Goal: Transaction & Acquisition: Obtain resource

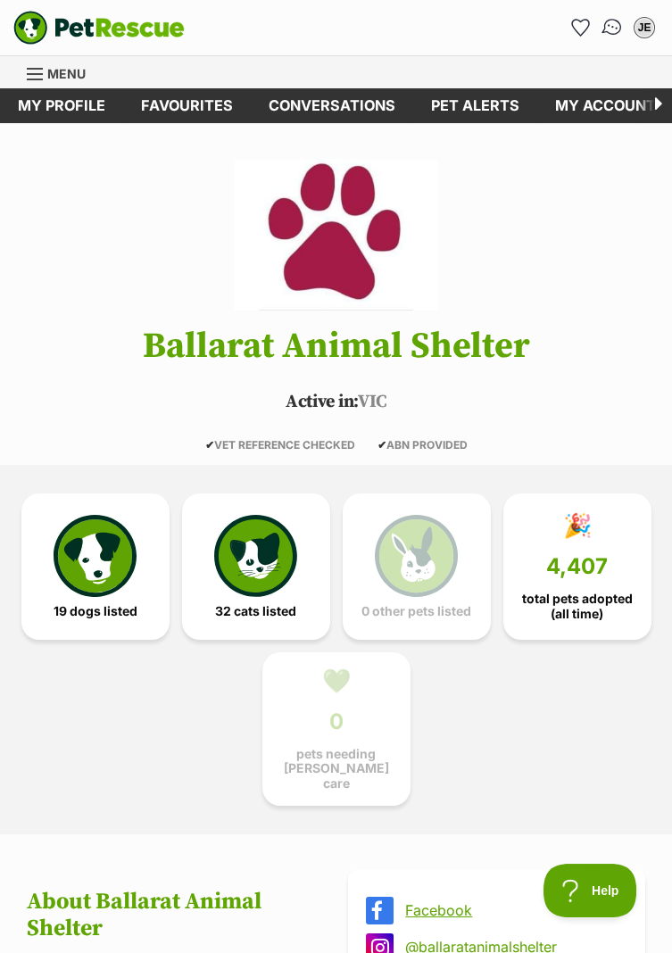
click at [612, 22] on img "Conversations" at bounding box center [612, 27] width 24 height 23
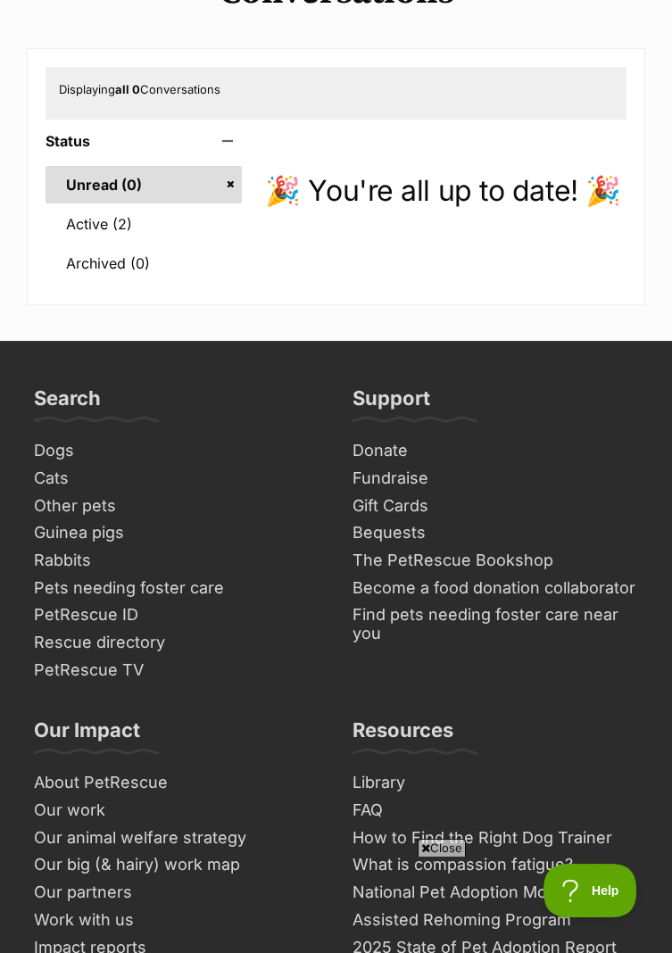
scroll to position [171, 0]
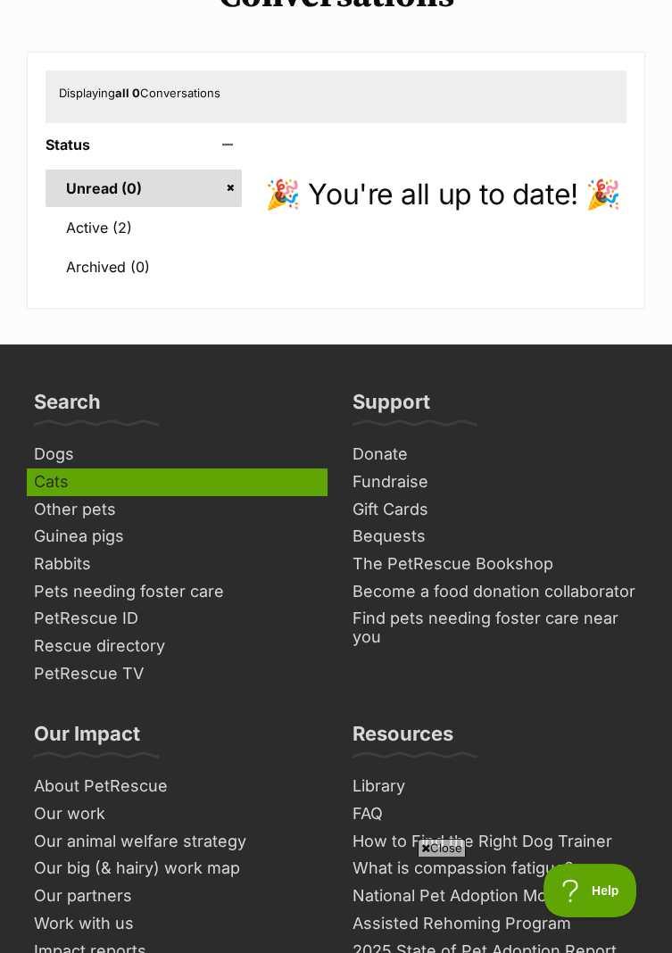
click at [60, 487] on link "Cats" at bounding box center [177, 482] width 301 height 28
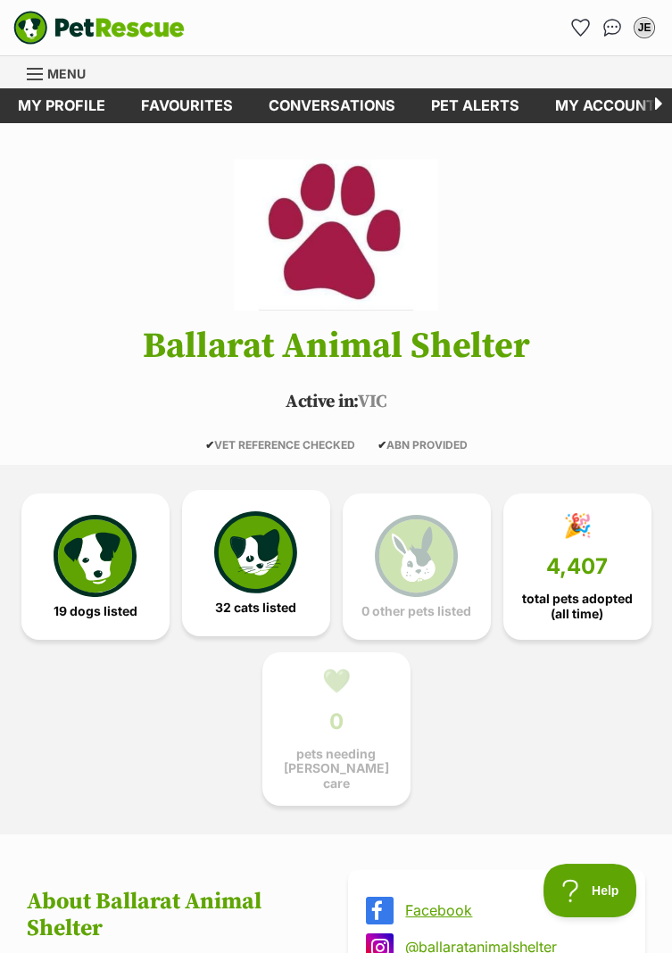
click at [269, 568] on img at bounding box center [255, 552] width 82 height 82
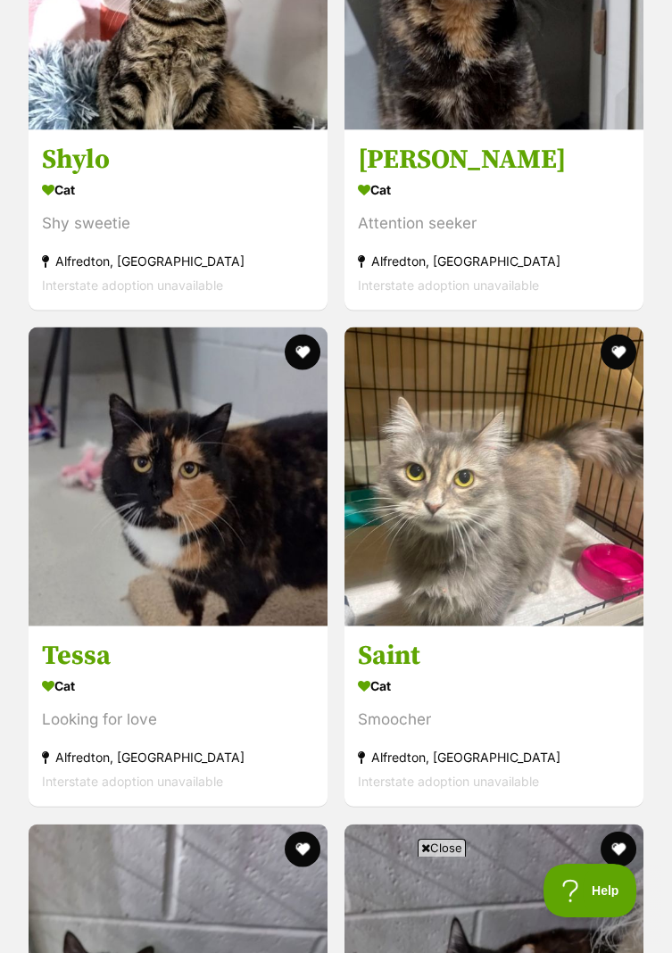
scroll to position [6761, 0]
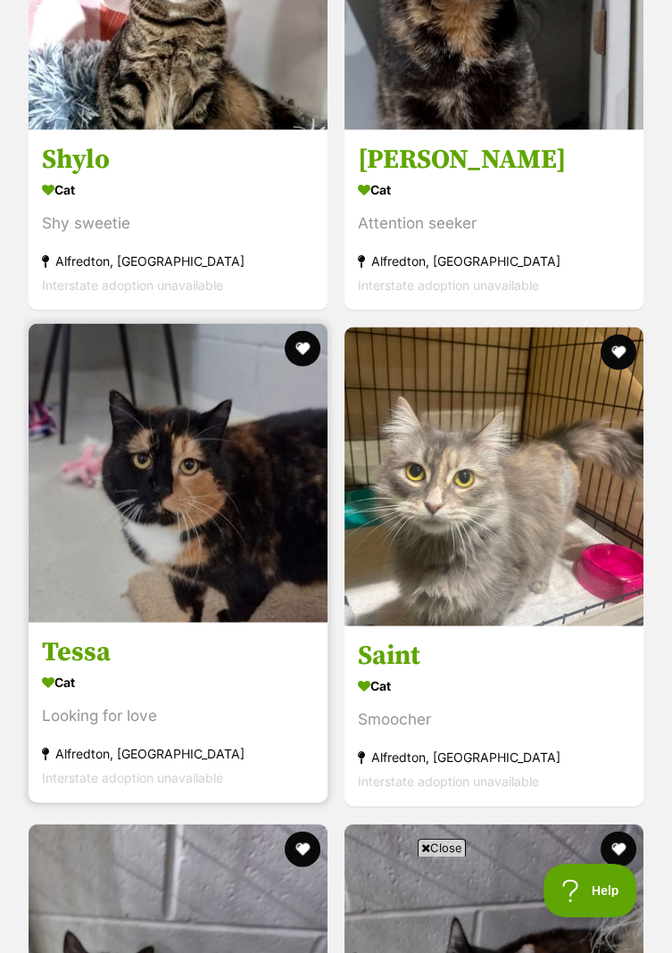
click at [175, 474] on img at bounding box center [178, 473] width 299 height 299
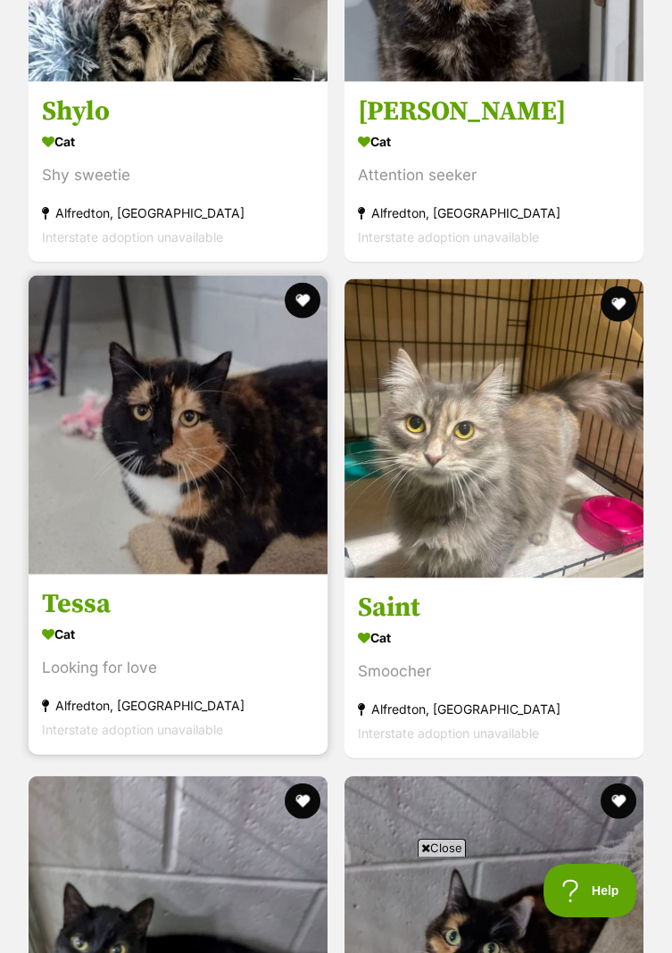
scroll to position [6818, 0]
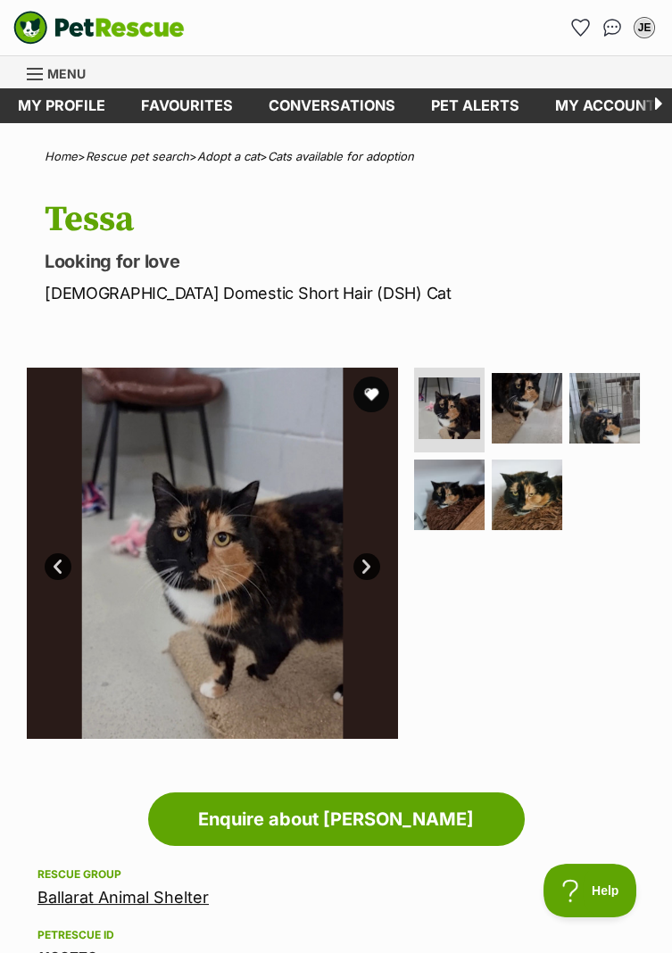
click at [323, 619] on img at bounding box center [212, 553] width 371 height 371
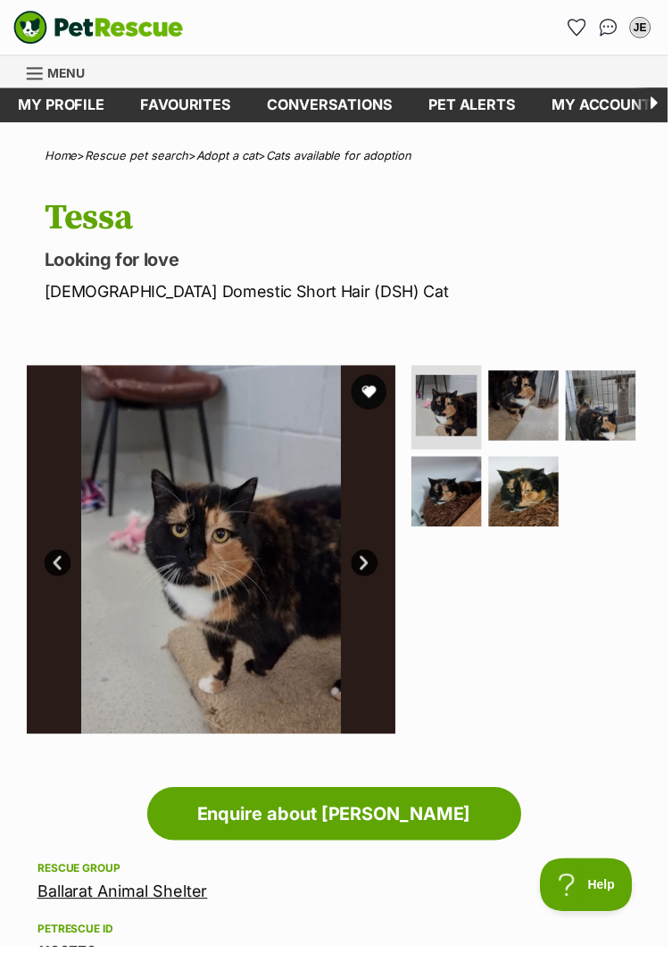
click at [371, 576] on link "Next" at bounding box center [366, 566] width 27 height 27
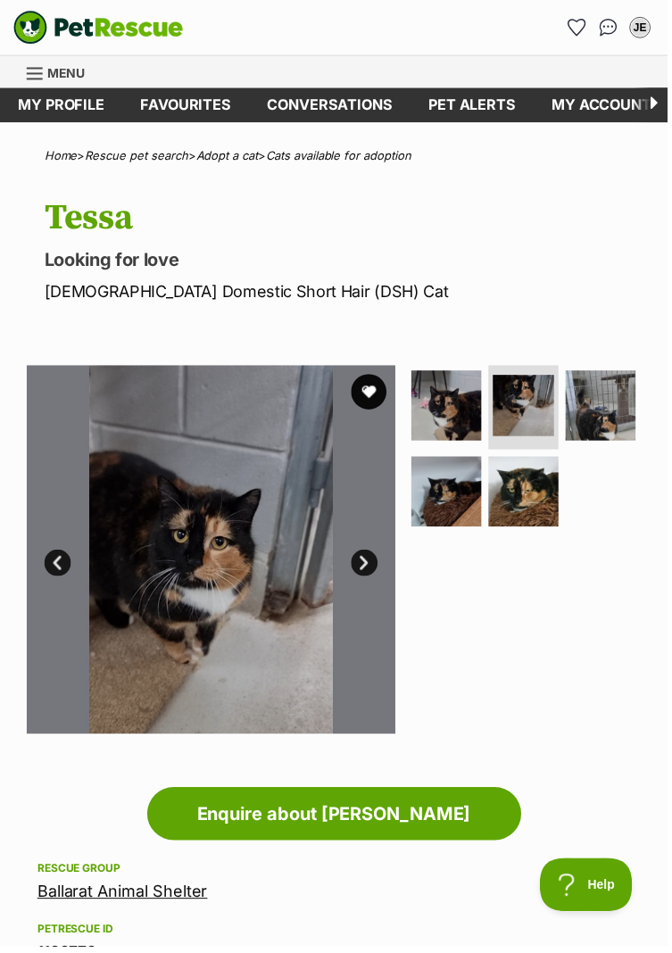
click at [376, 562] on link "Next" at bounding box center [366, 566] width 27 height 27
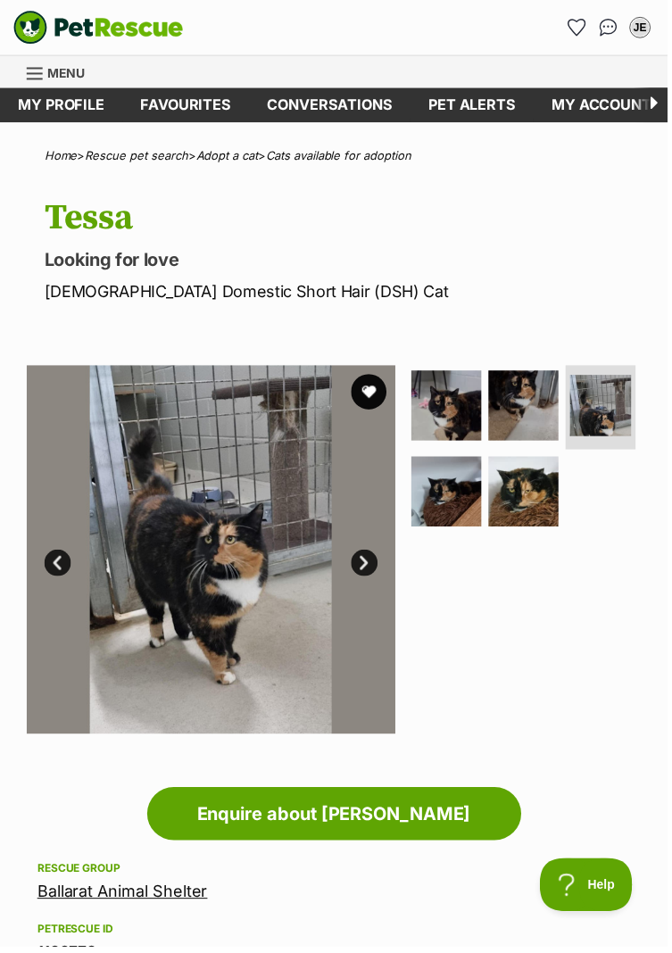
click at [376, 562] on link "Next" at bounding box center [366, 566] width 27 height 27
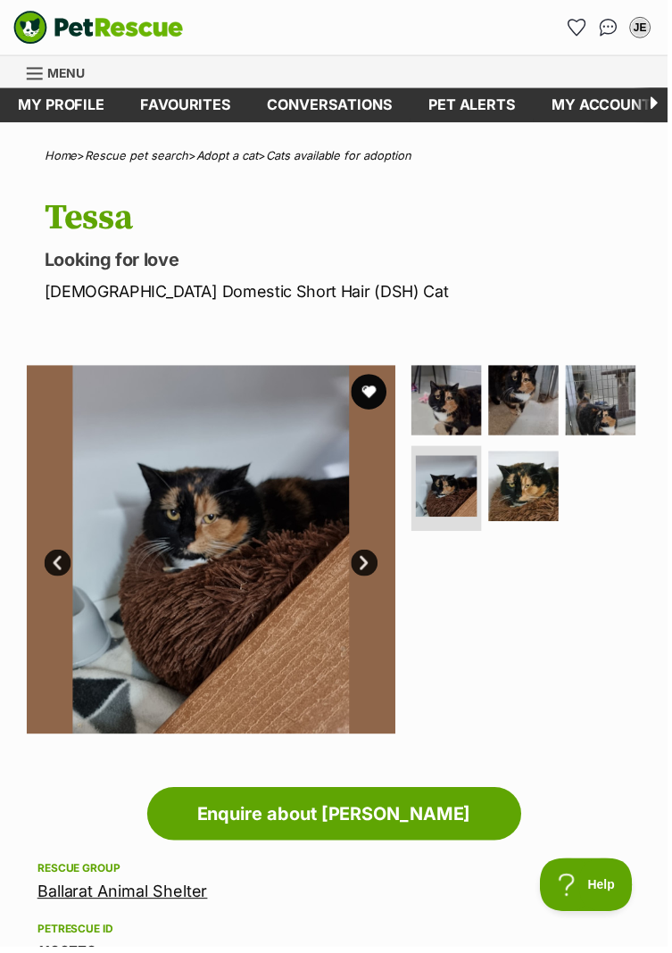
click at [378, 567] on link "Next" at bounding box center [366, 566] width 27 height 27
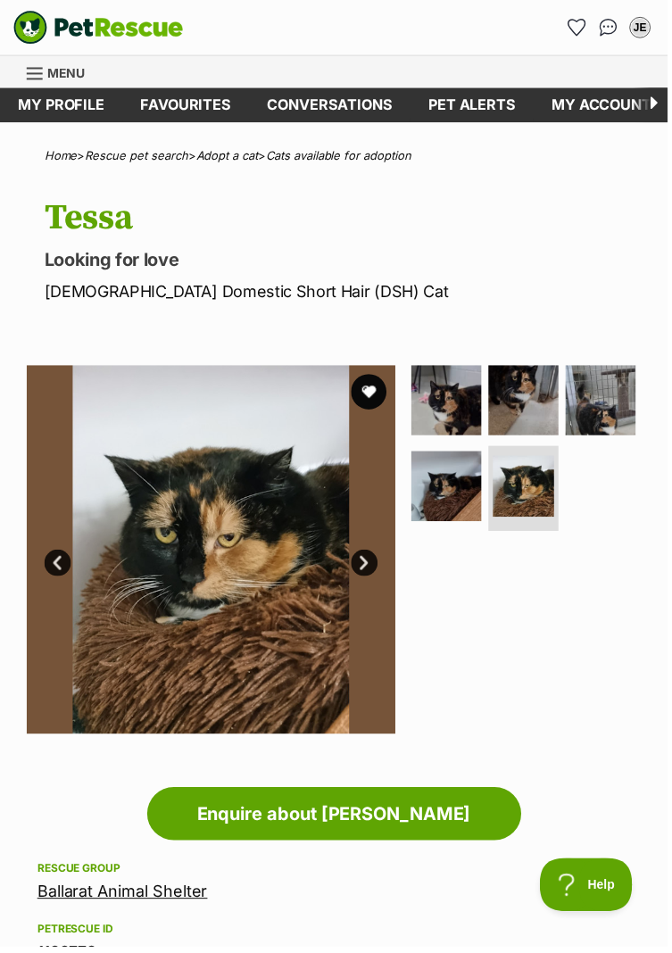
click at [377, 556] on img at bounding box center [212, 553] width 371 height 371
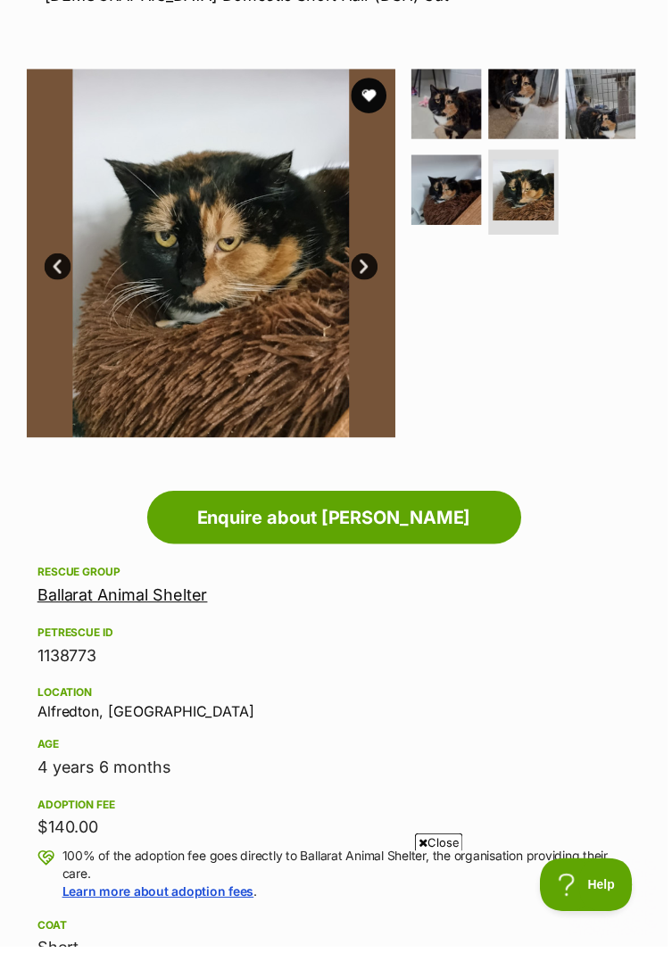
scroll to position [297, 0]
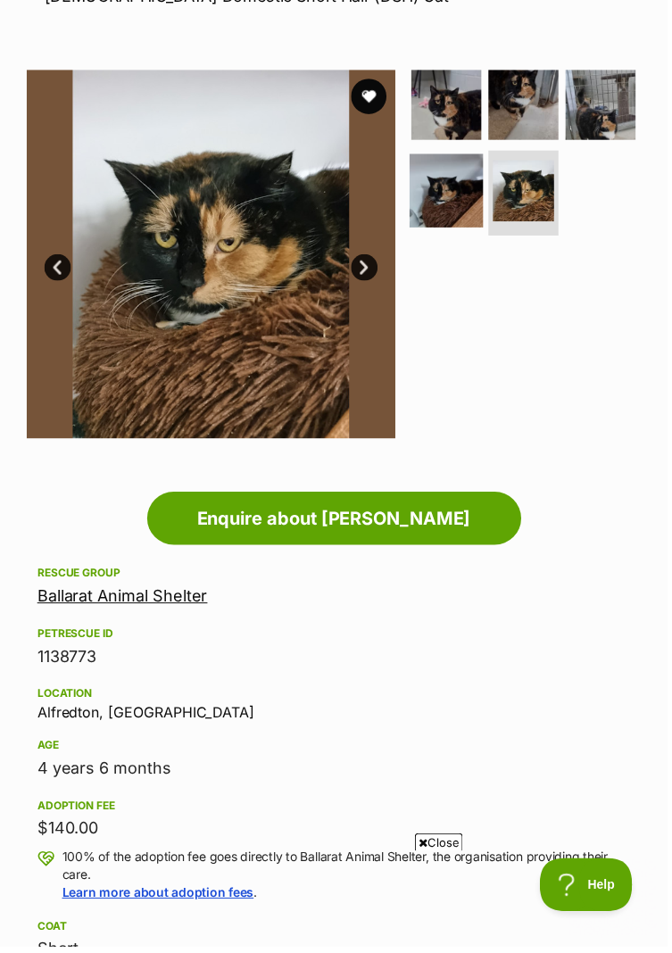
click at [444, 201] on img at bounding box center [449, 192] width 74 height 74
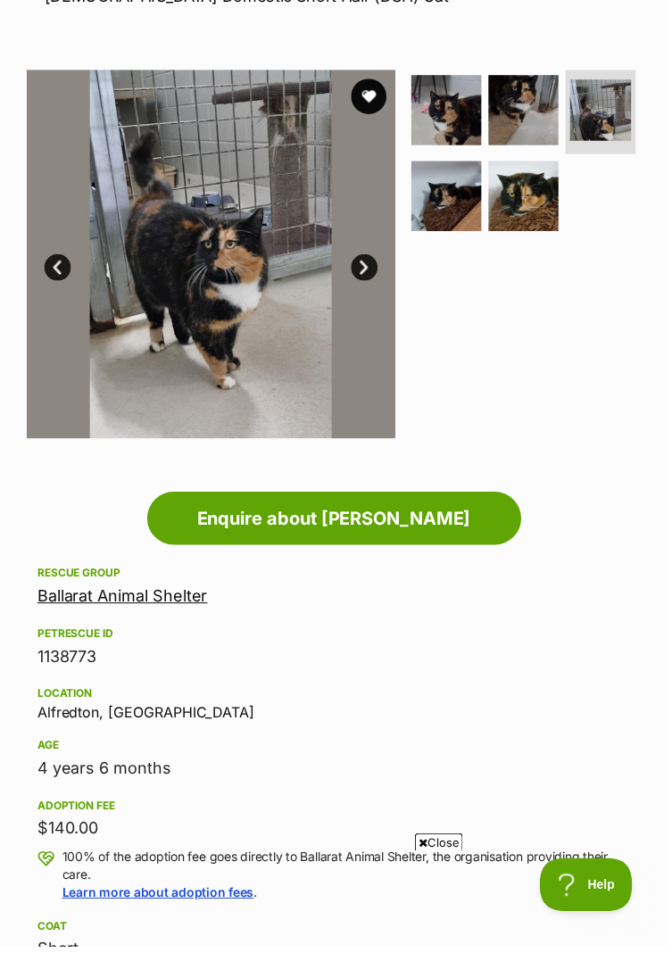
click at [368, 269] on link "Next" at bounding box center [366, 269] width 27 height 27
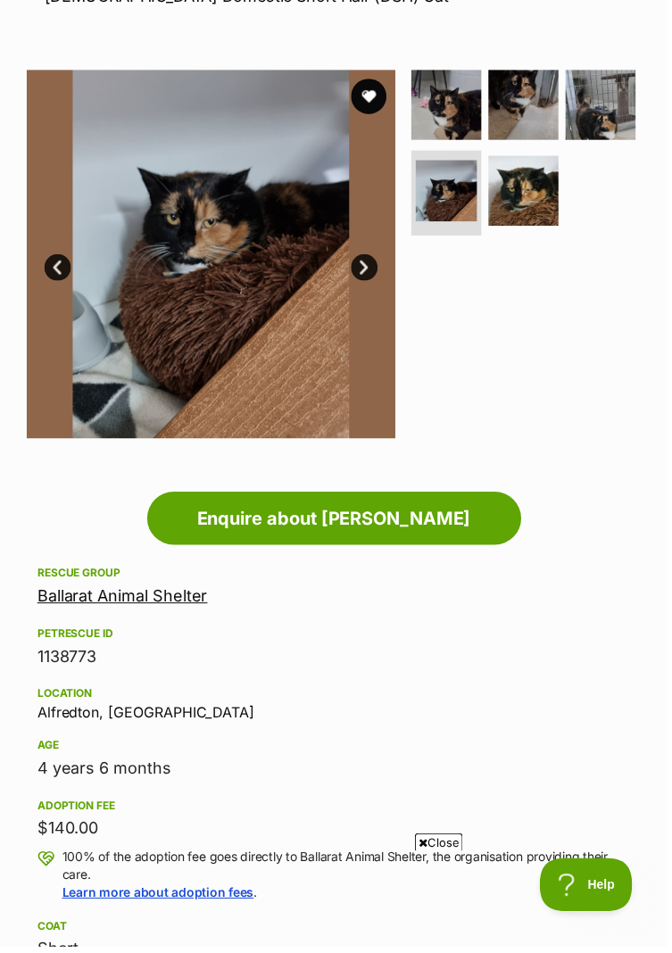
click at [368, 269] on link "Next" at bounding box center [366, 269] width 27 height 27
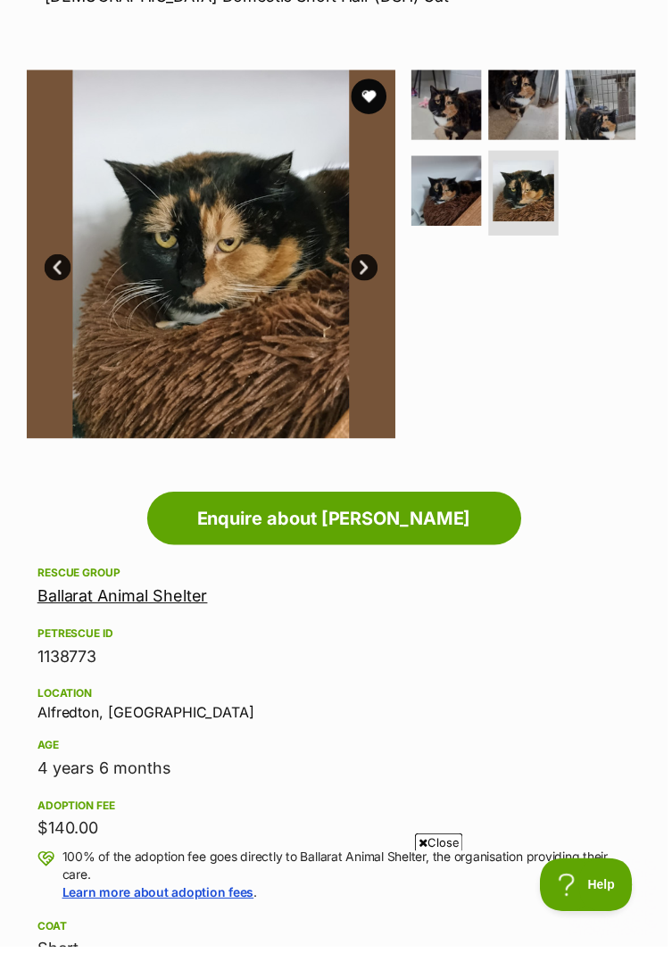
click at [379, 260] on img at bounding box center [212, 255] width 371 height 371
click at [364, 269] on link "Next" at bounding box center [366, 269] width 27 height 27
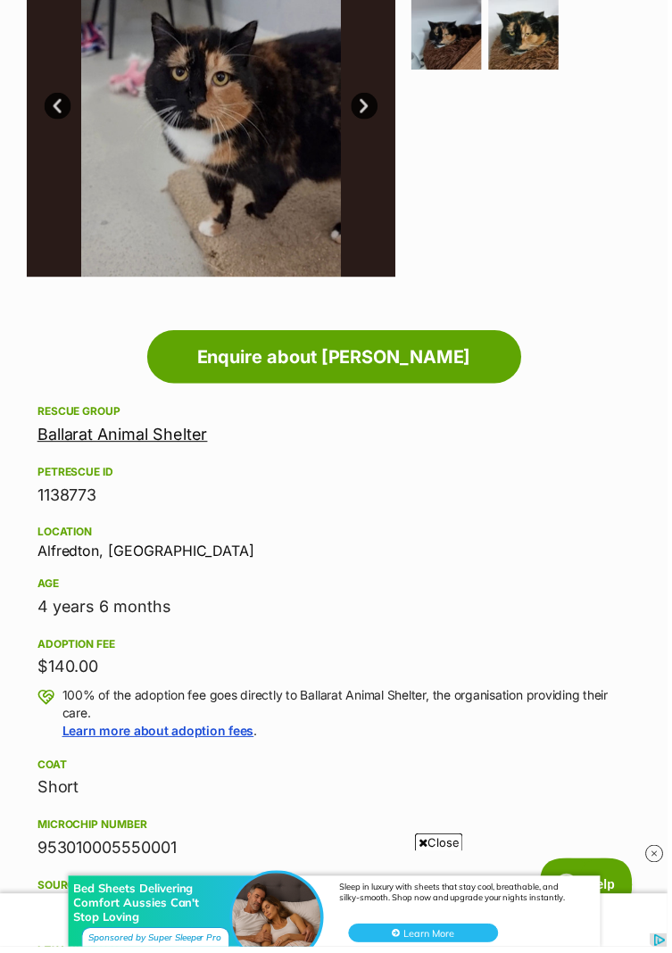
scroll to position [460, 0]
